Goal: Information Seeking & Learning: Learn about a topic

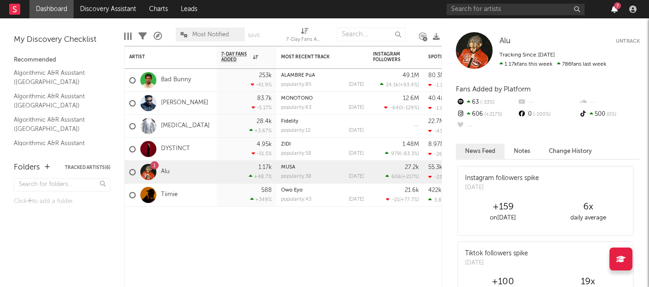
click at [613, 6] on icon "button" at bounding box center [614, 9] width 6 height 7
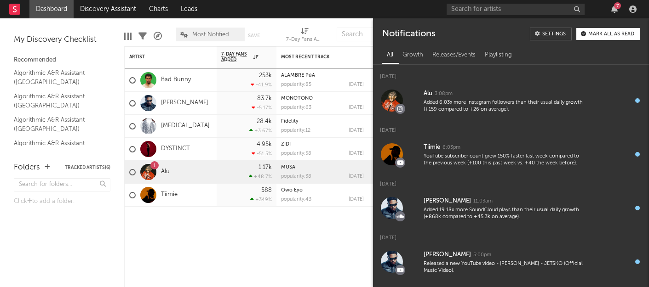
click at [618, 8] on div "7" at bounding box center [617, 5] width 7 height 7
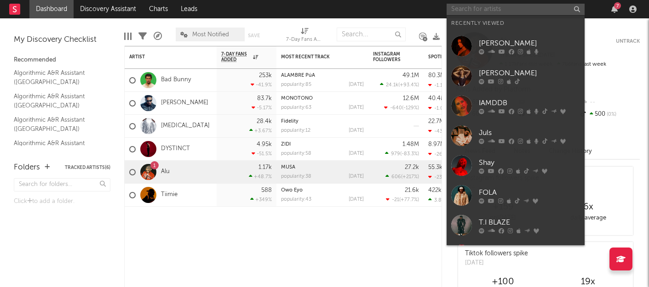
click at [491, 10] on input "text" at bounding box center [516, 9] width 138 height 11
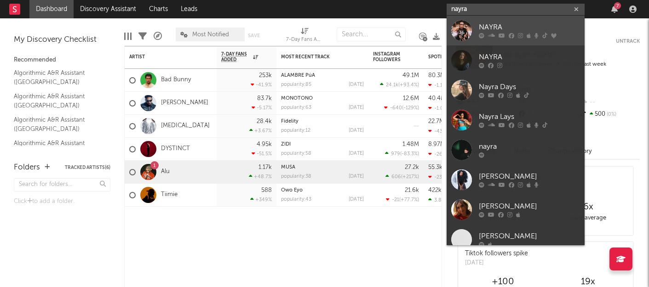
type input "nayra"
click at [466, 32] on div at bounding box center [461, 30] width 21 height 21
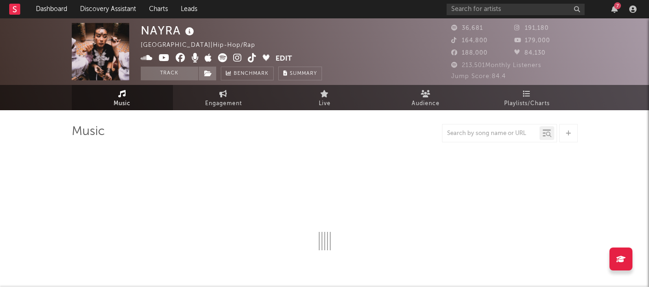
select select "6m"
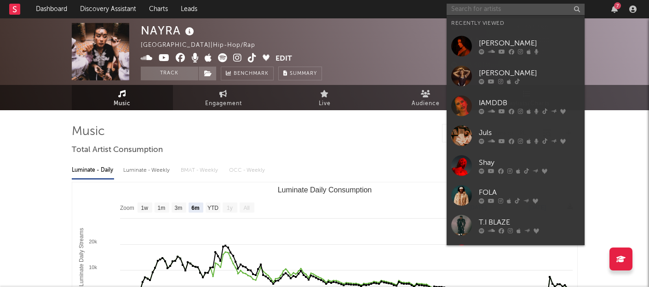
click at [520, 4] on input "text" at bounding box center [516, 9] width 138 height 11
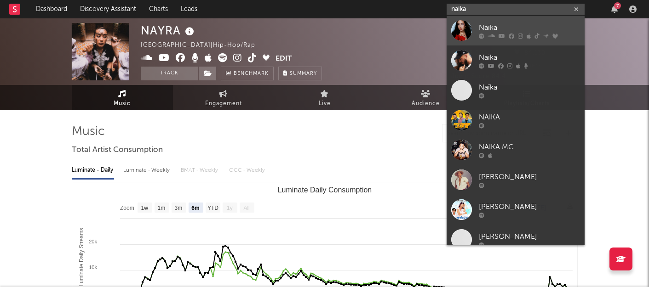
type input "naika"
click at [490, 25] on div "Naïka" at bounding box center [529, 27] width 101 height 11
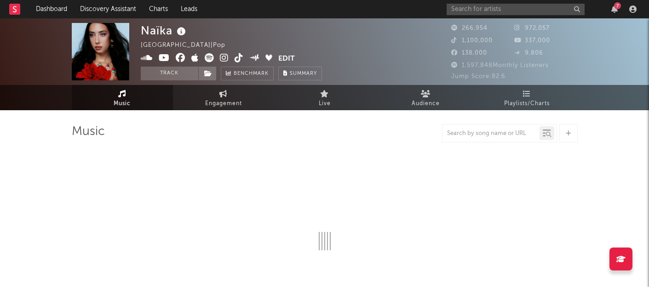
select select "6m"
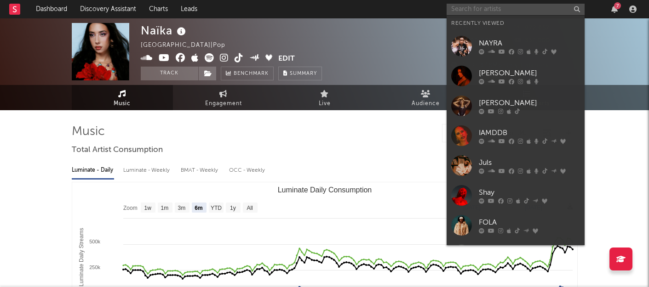
click at [519, 7] on input "text" at bounding box center [516, 9] width 138 height 11
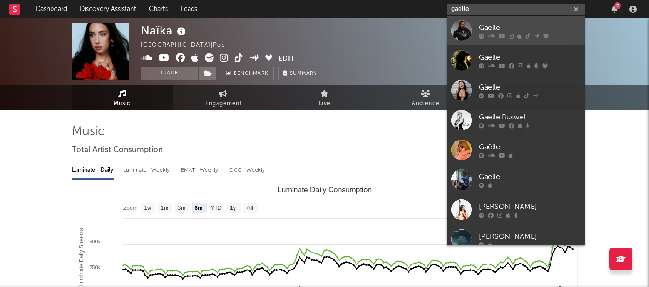
type input "gaelle"
click at [504, 27] on div "Gaëlle" at bounding box center [529, 27] width 101 height 11
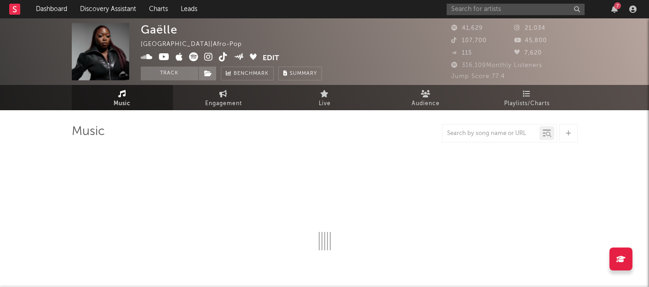
select select "6m"
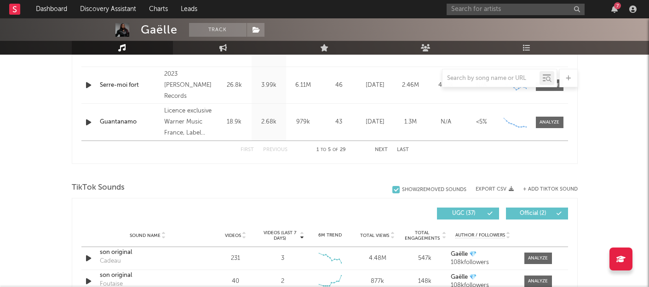
scroll to position [541, 0]
